Goal: Task Accomplishment & Management: Manage account settings

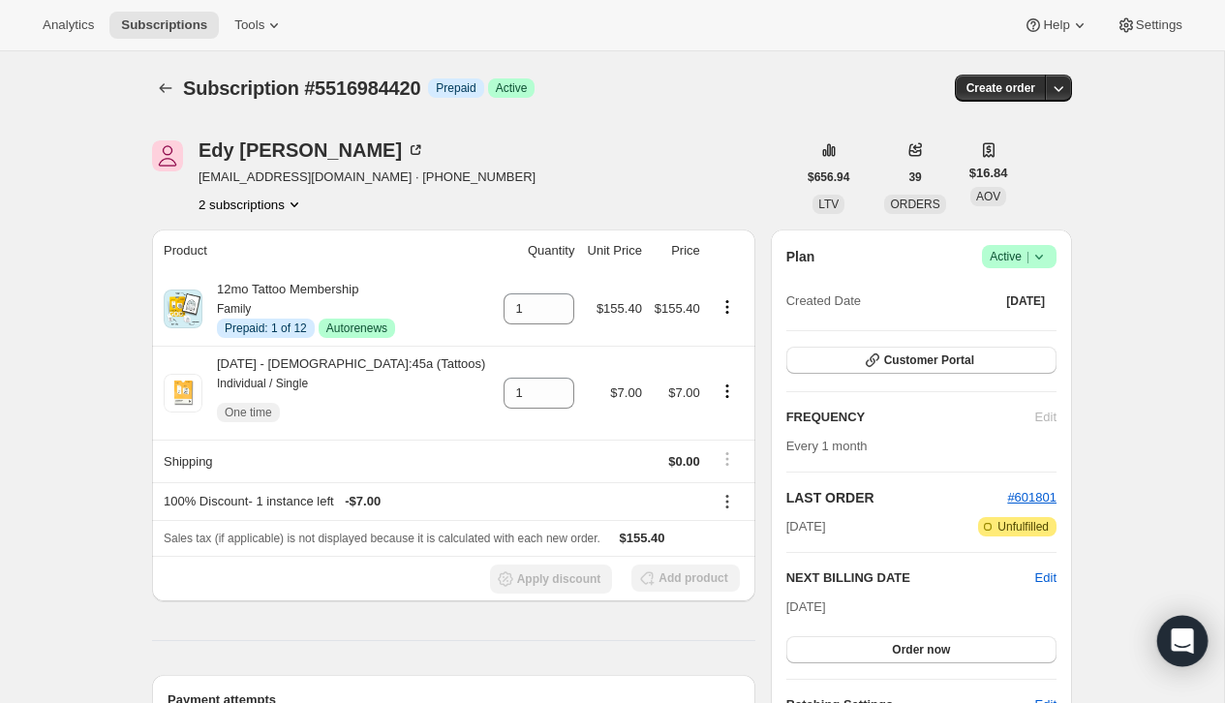
click at [1179, 631] on icon "Open Intercom Messenger" at bounding box center [1182, 641] width 22 height 25
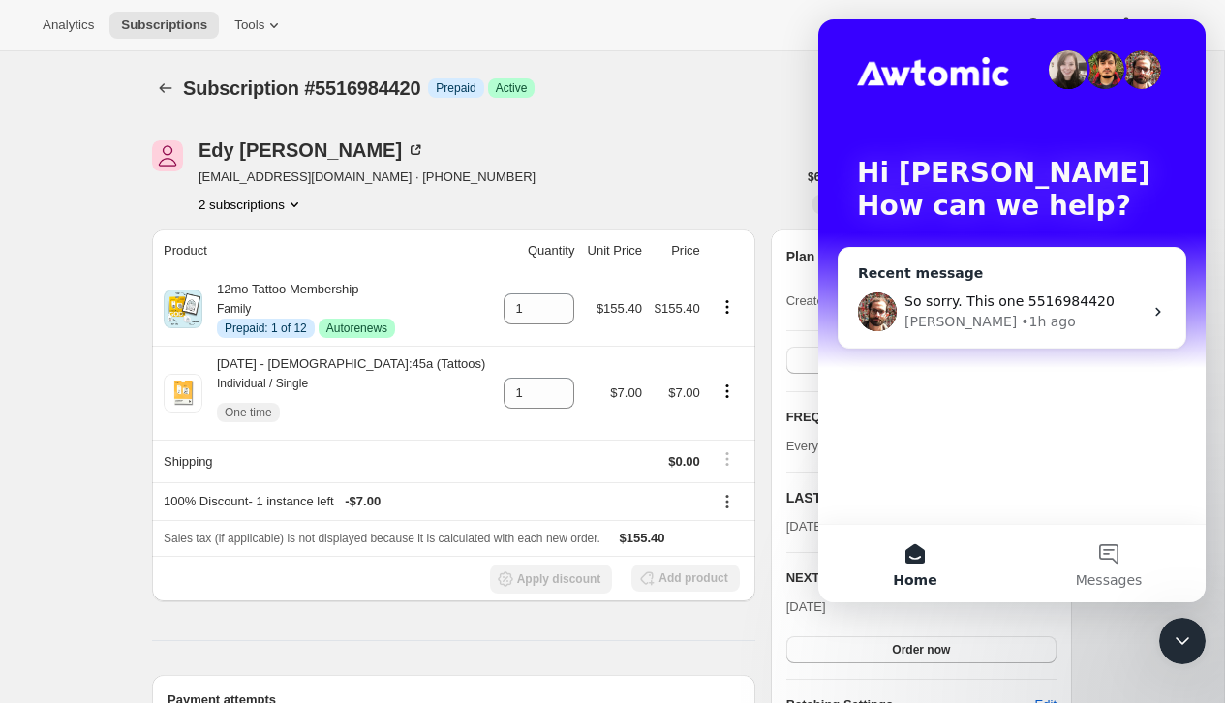
click at [1075, 324] on div "Brian • 1h ago" at bounding box center [1024, 322] width 238 height 20
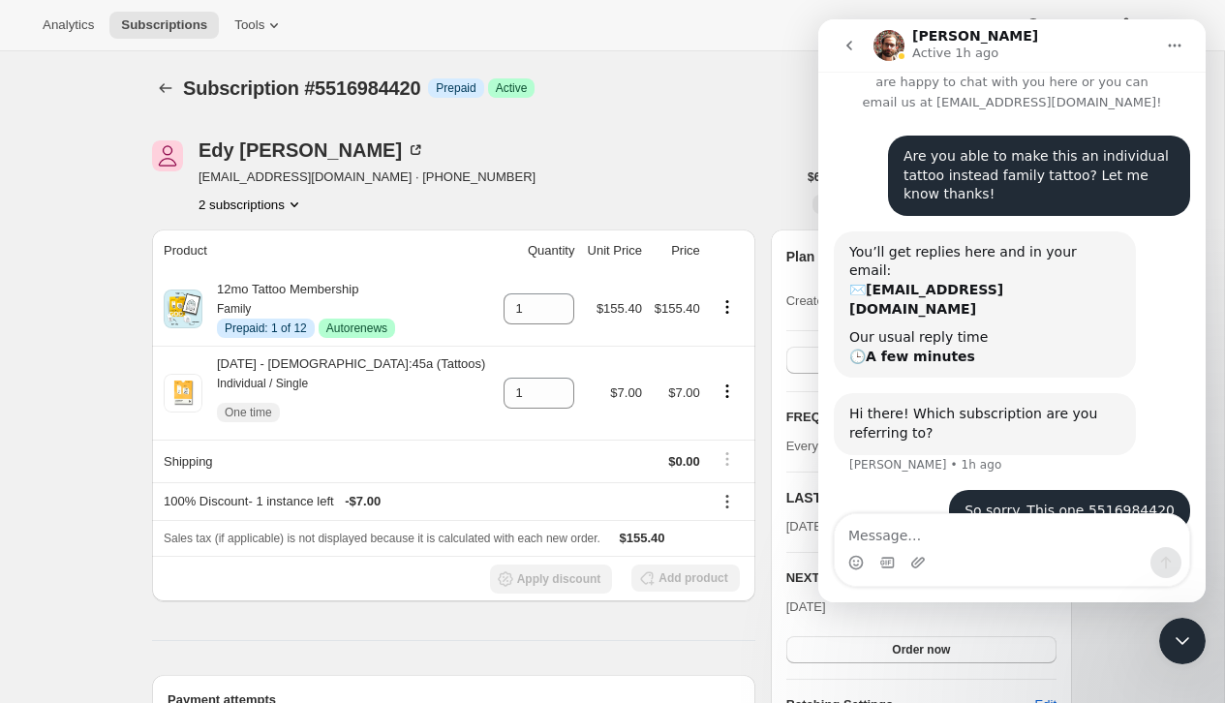
scroll to position [37, 0]
click at [1184, 645] on icon "Close Intercom Messenger" at bounding box center [1182, 641] width 23 height 23
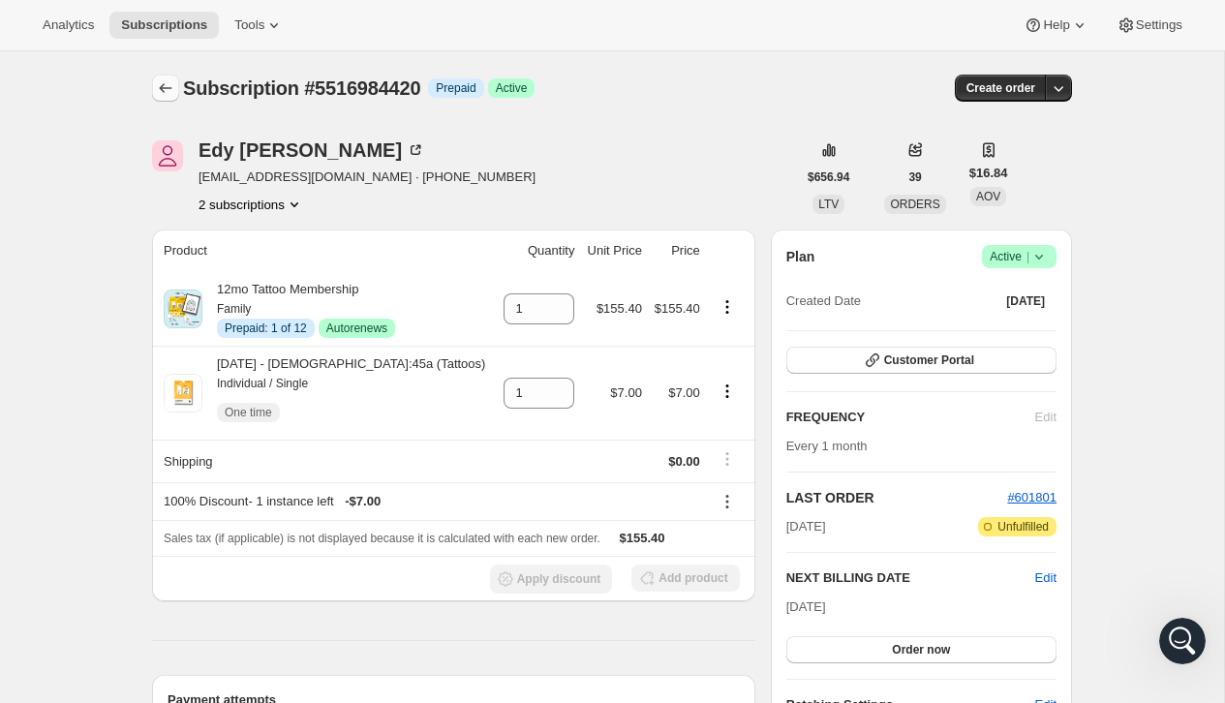
click at [165, 81] on icon "Subscriptions" at bounding box center [165, 87] width 19 height 19
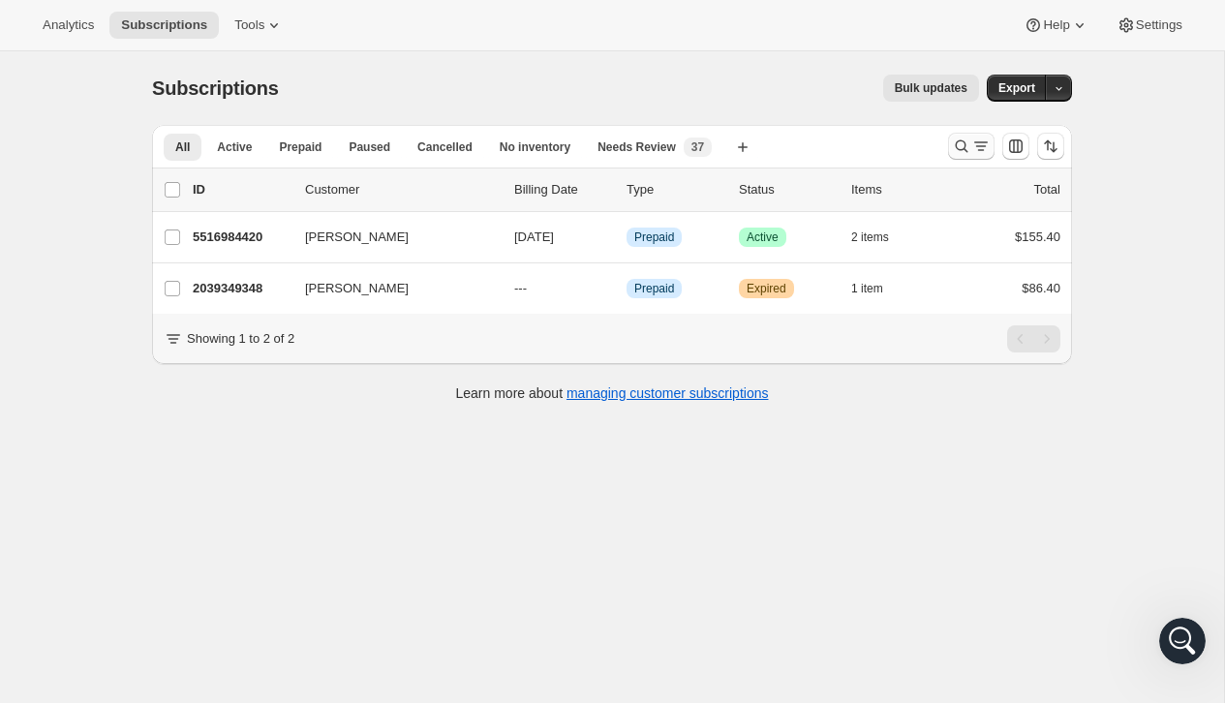
click at [975, 142] on icon "Search and filter results" at bounding box center [980, 146] width 19 height 19
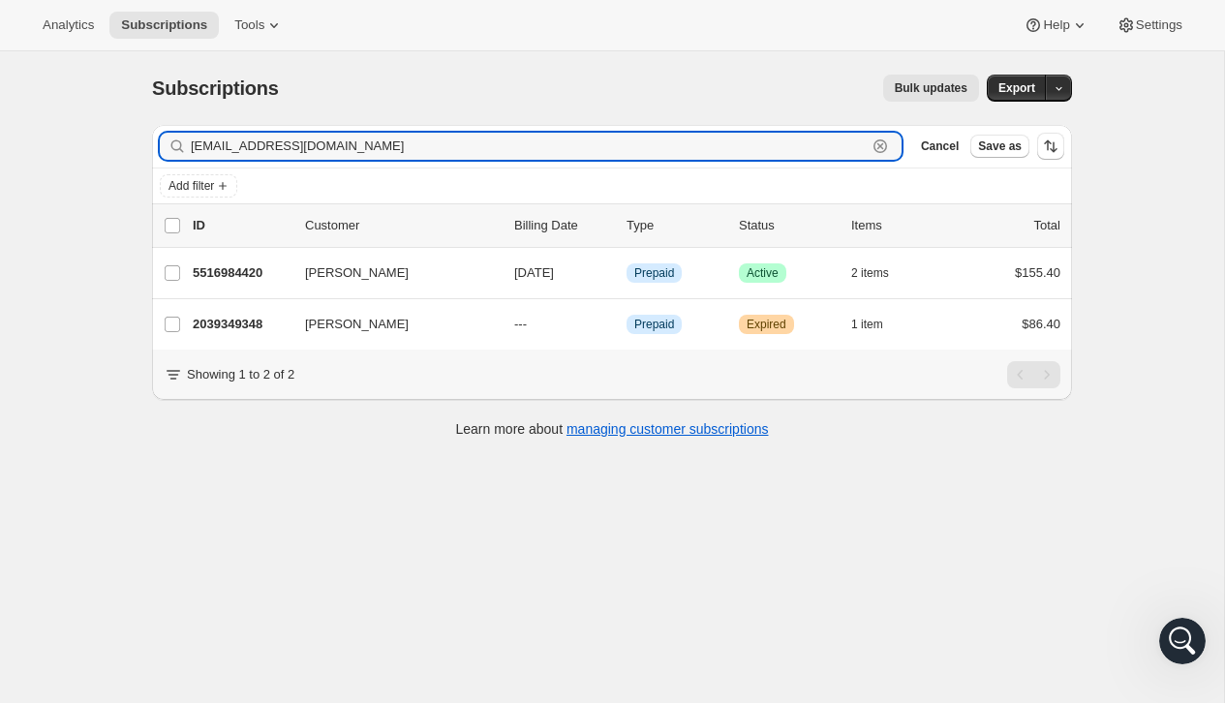
click at [878, 138] on icon "button" at bounding box center [880, 146] width 19 height 19
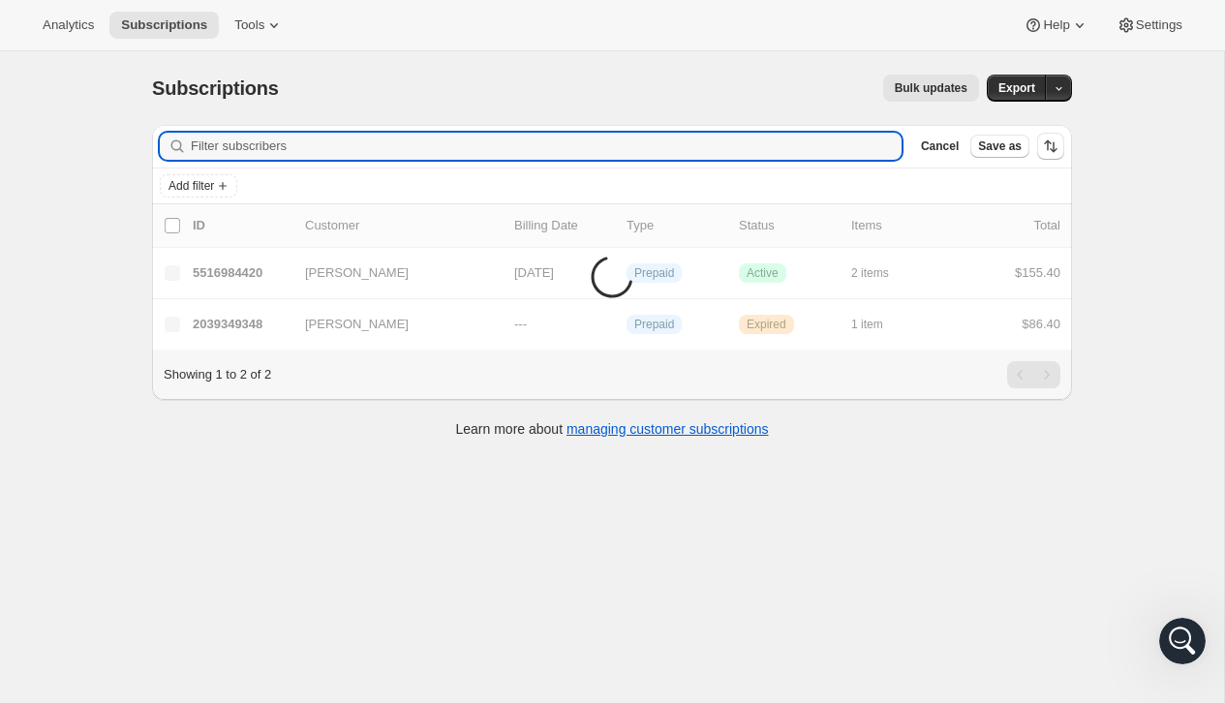
paste input "willofarmcreations@gmail.com"
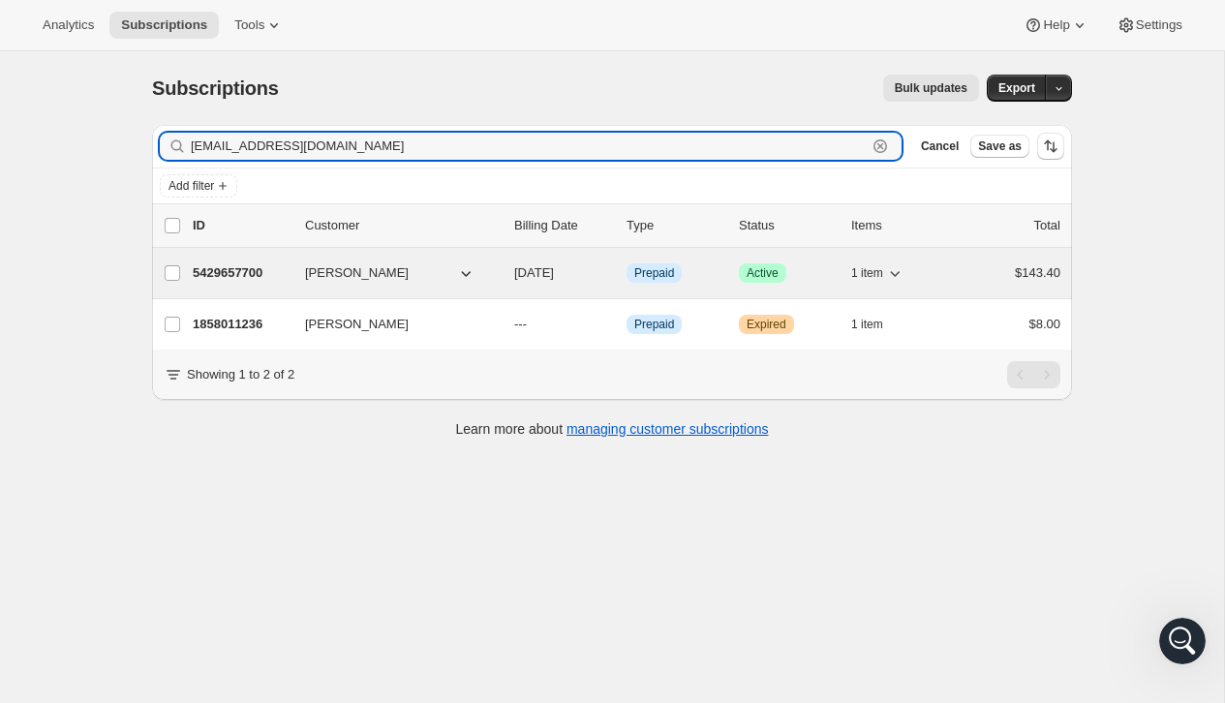
type input "willofarmcreations@gmail.com"
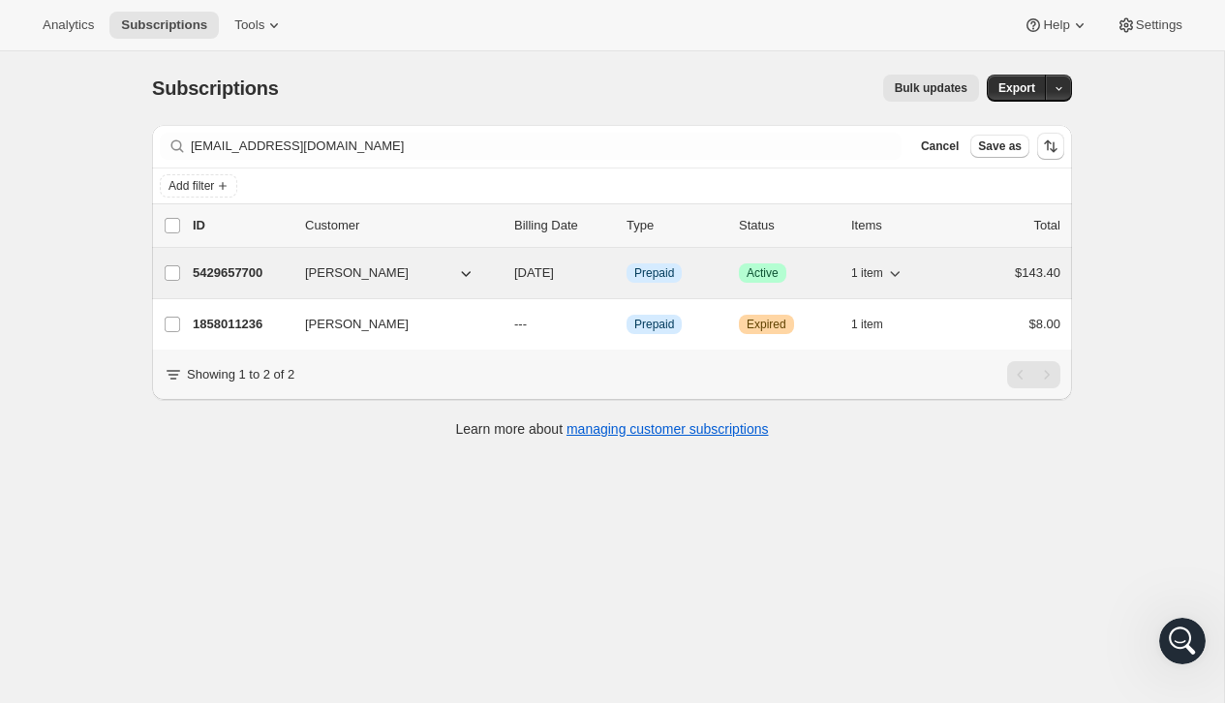
click at [965, 279] on div "$143.40" at bounding box center [1012, 272] width 97 height 19
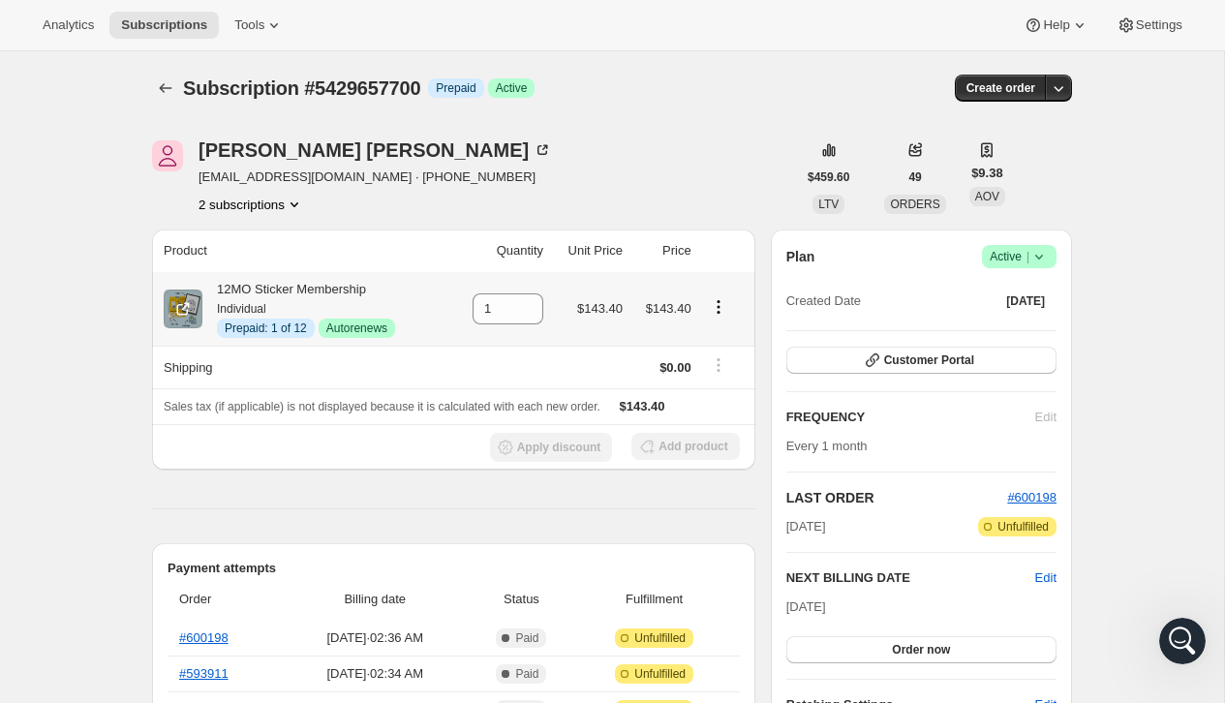
click at [721, 310] on icon "Product actions" at bounding box center [718, 306] width 19 height 19
click at [722, 345] on span "Disable Autorenew" at bounding box center [716, 344] width 105 height 15
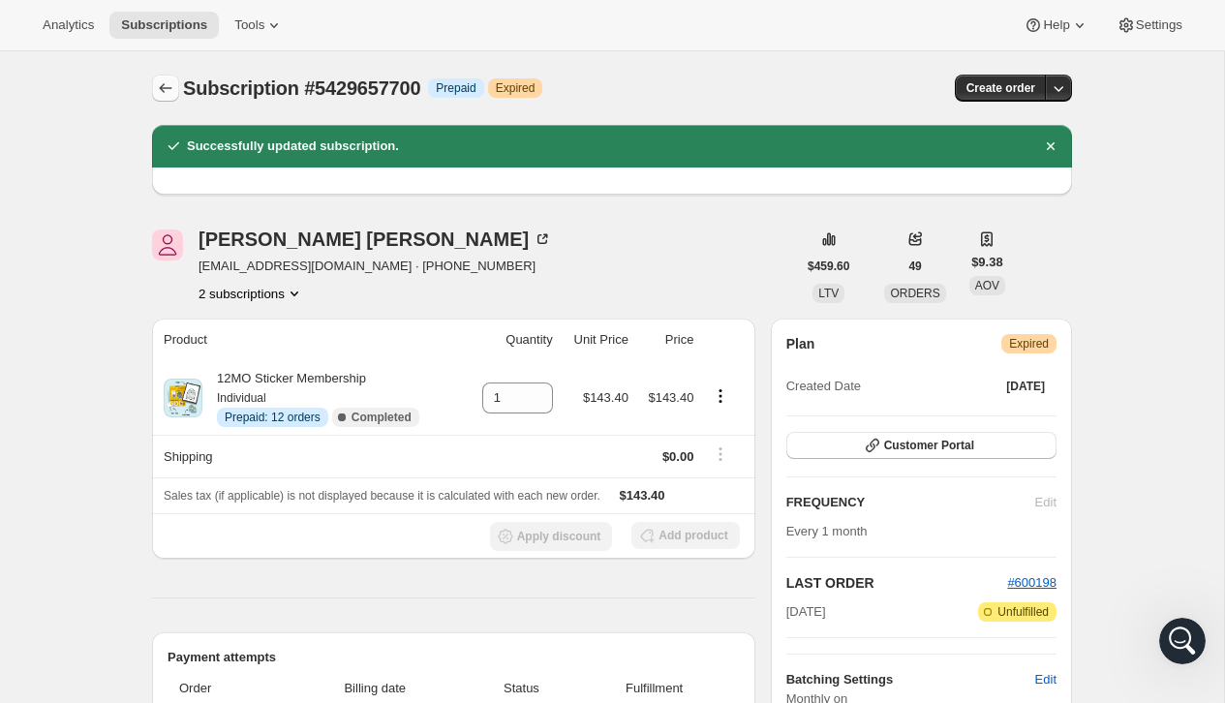
click at [167, 88] on icon "Subscriptions" at bounding box center [165, 87] width 19 height 19
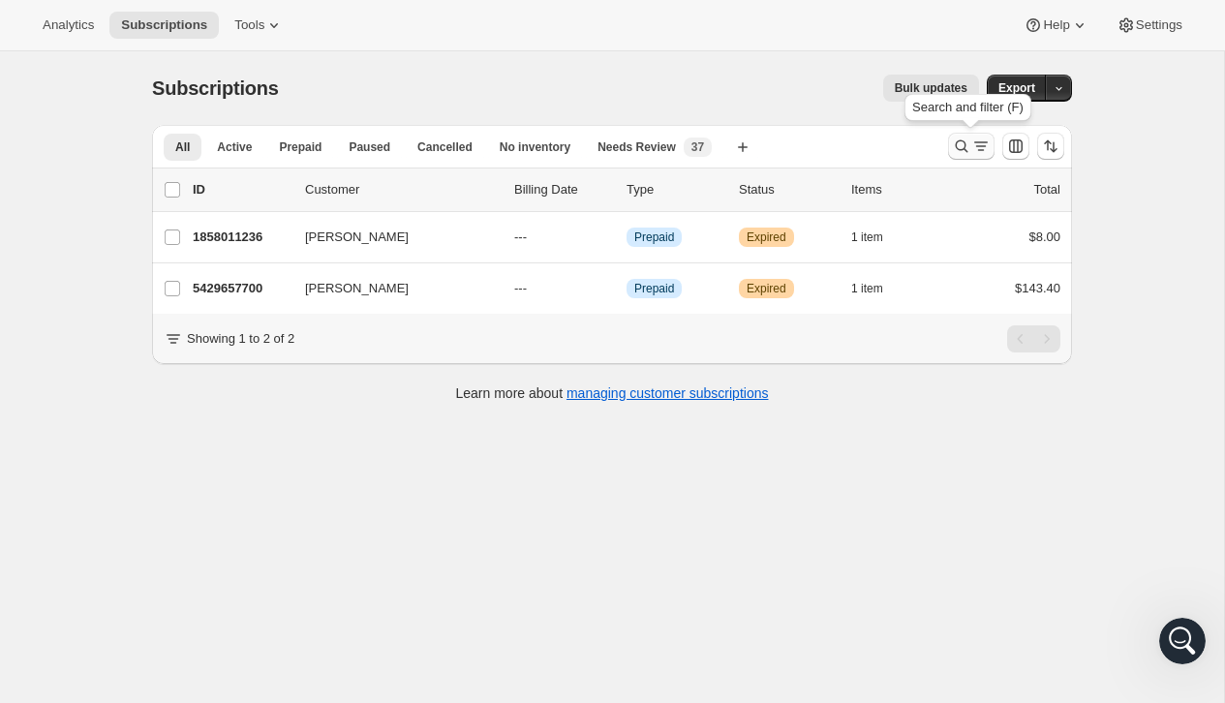
click at [967, 143] on icon "Search and filter results" at bounding box center [961, 146] width 19 height 19
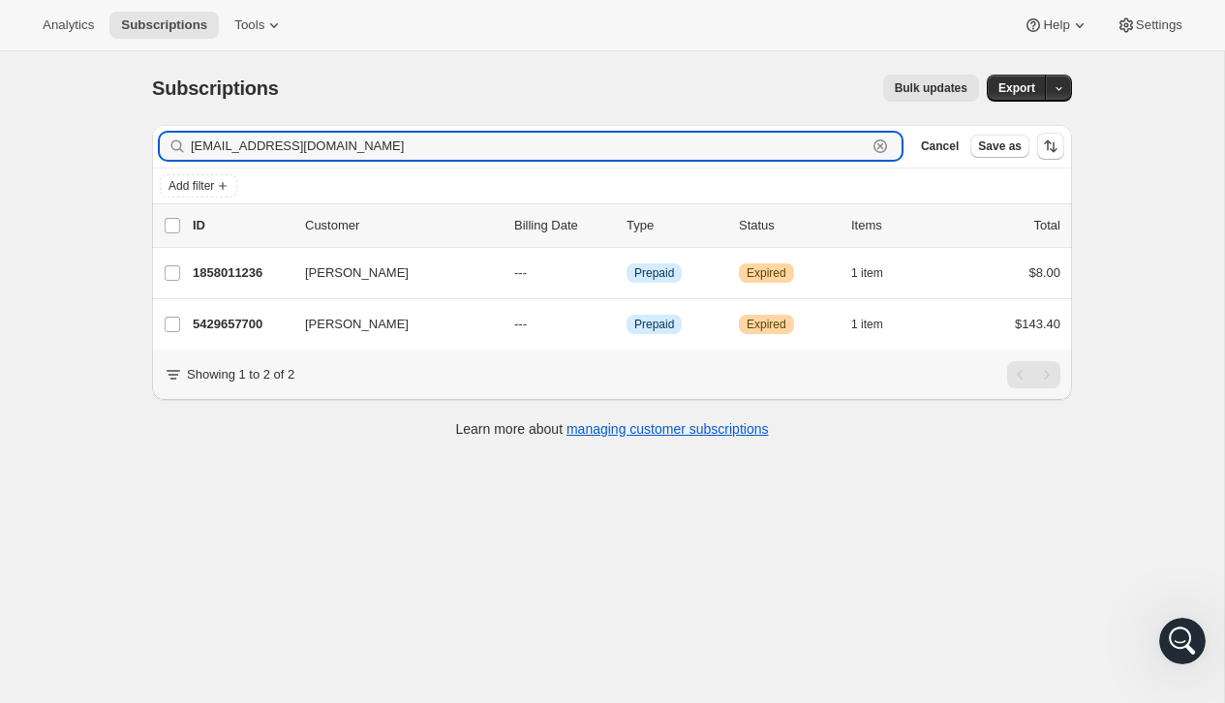
click at [883, 140] on icon "button" at bounding box center [880, 146] width 19 height 19
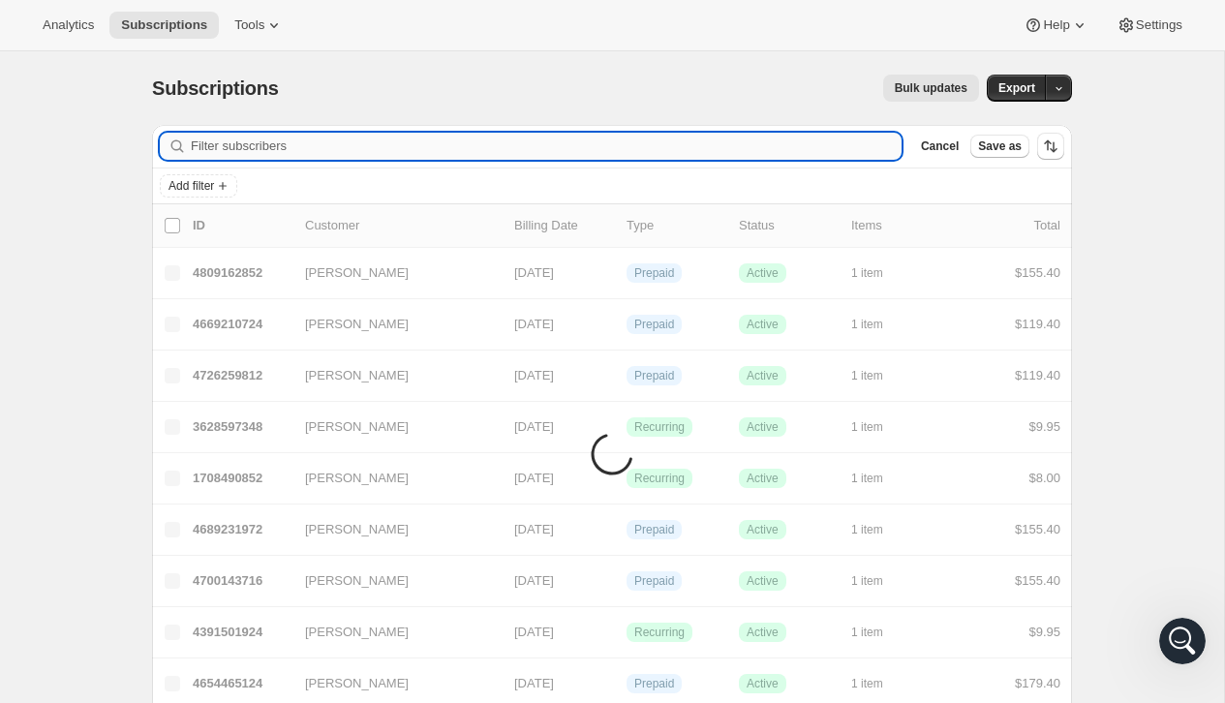
paste input "beckyallen1220@gmail.com"
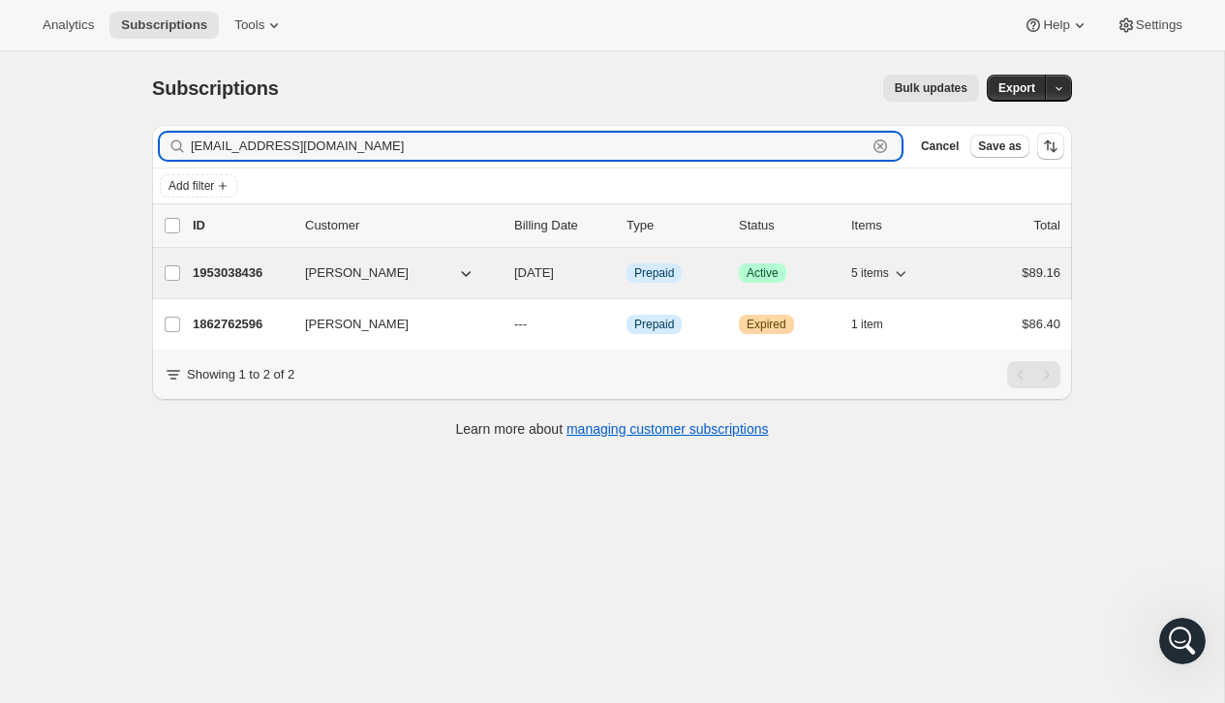
type input "beckyallen1220@gmail.com"
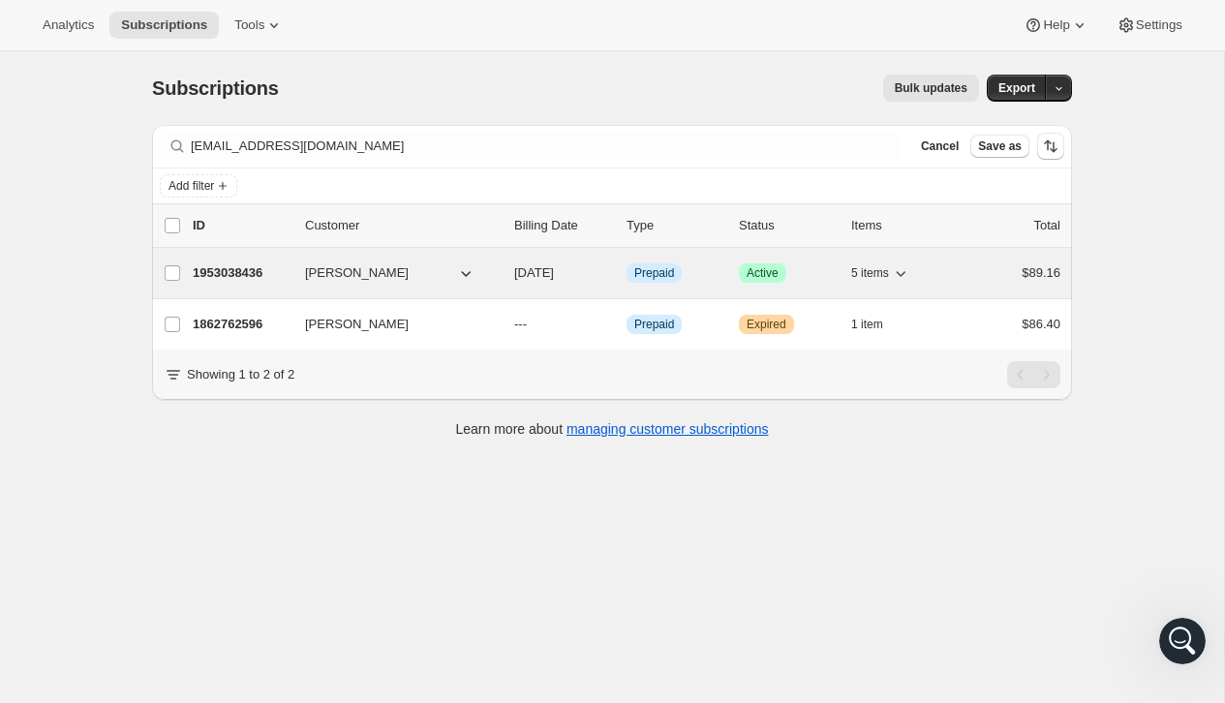
click at [997, 275] on div "$89.16" at bounding box center [1012, 272] width 97 height 19
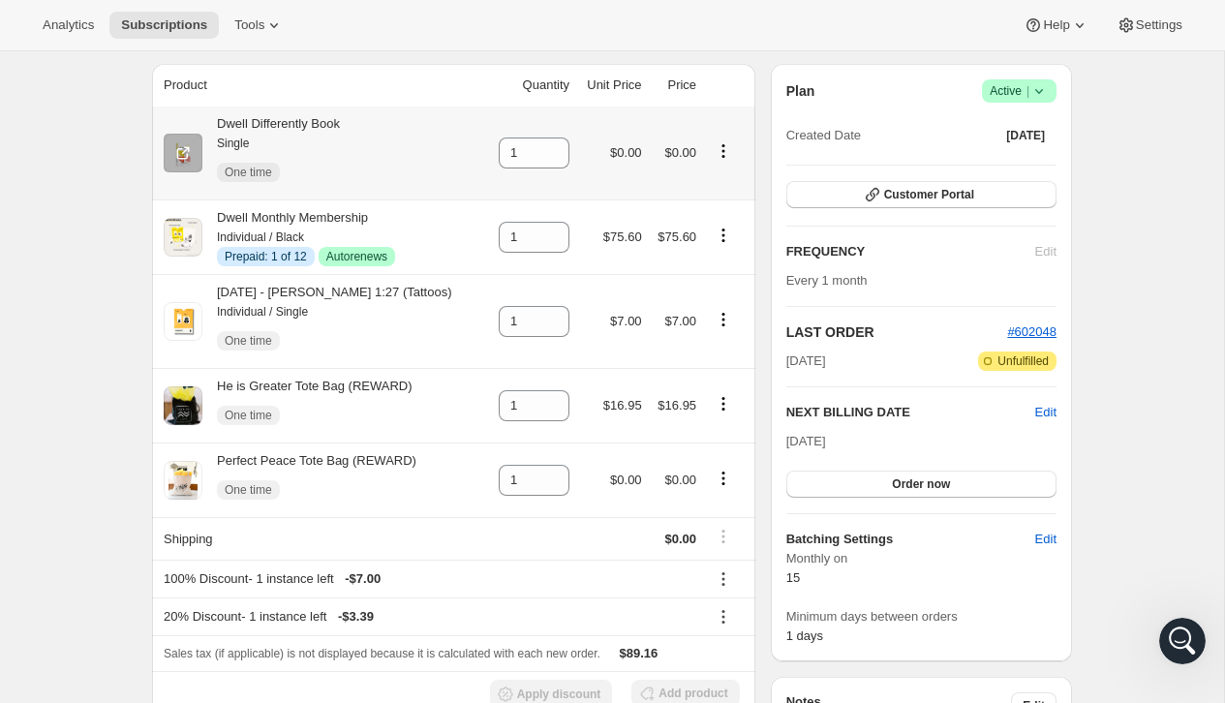
scroll to position [168, 0]
